Goal: Task Accomplishment & Management: Use online tool/utility

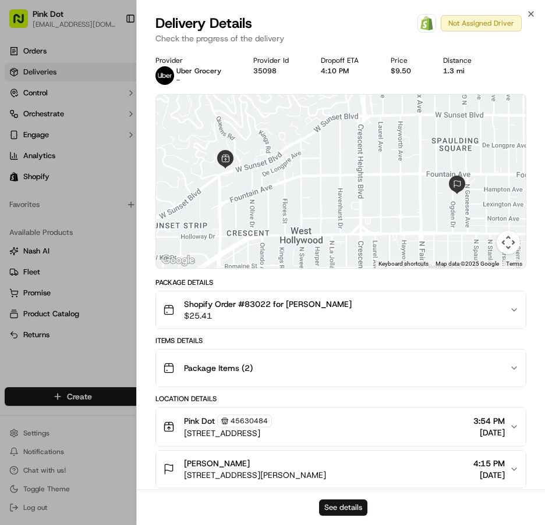
click at [358, 514] on button "See details" at bounding box center [343, 508] width 48 height 16
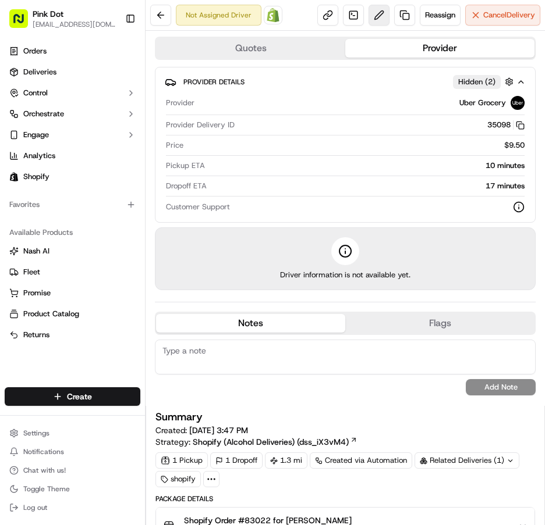
click at [368, 19] on button at bounding box center [378, 15] width 21 height 21
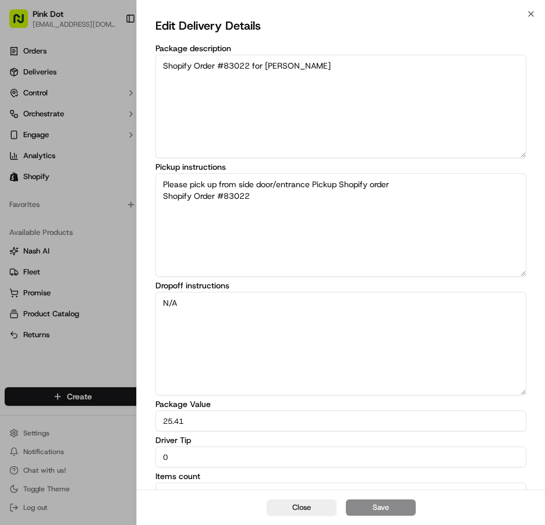
click at [287, 460] on input "0" at bounding box center [340, 457] width 371 height 21
type input "3"
click at [404, 510] on button "Save" at bounding box center [381, 508] width 70 height 16
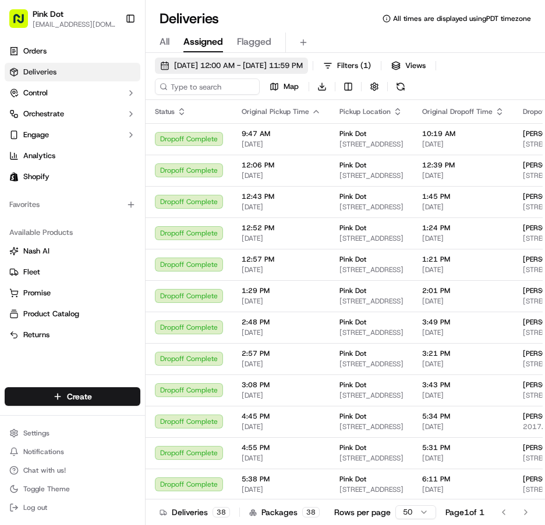
click at [303, 67] on span "[DATE] 12:00 AM - [DATE] 11:59 PM" at bounding box center [238, 66] width 129 height 10
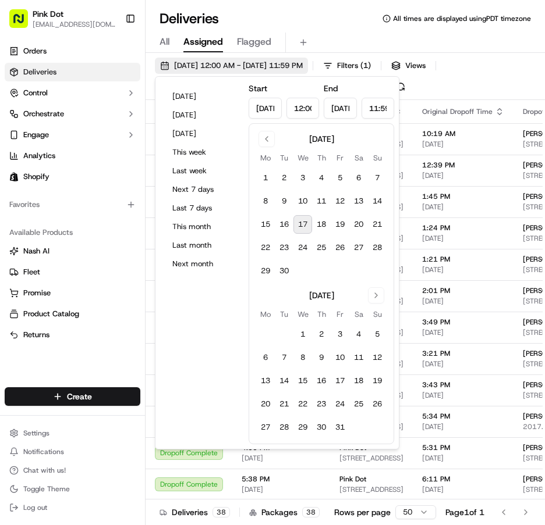
click at [215, 102] on button "Today" at bounding box center [202, 96] width 70 height 16
type input "Sep 17, 2025"
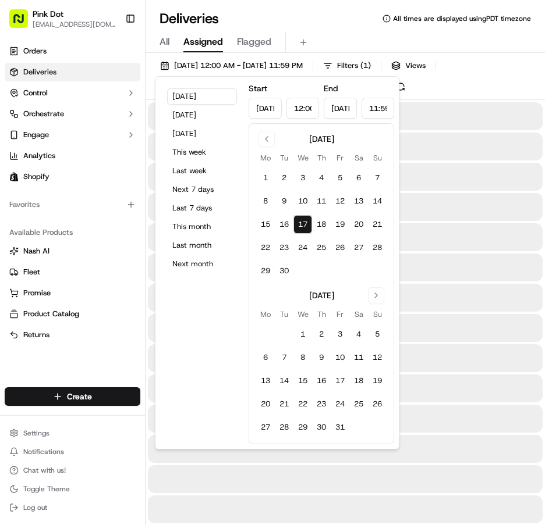
click at [336, 33] on div "All Assigned Flagged" at bounding box center [344, 43] width 399 height 20
